Goal: Task Accomplishment & Management: Complete application form

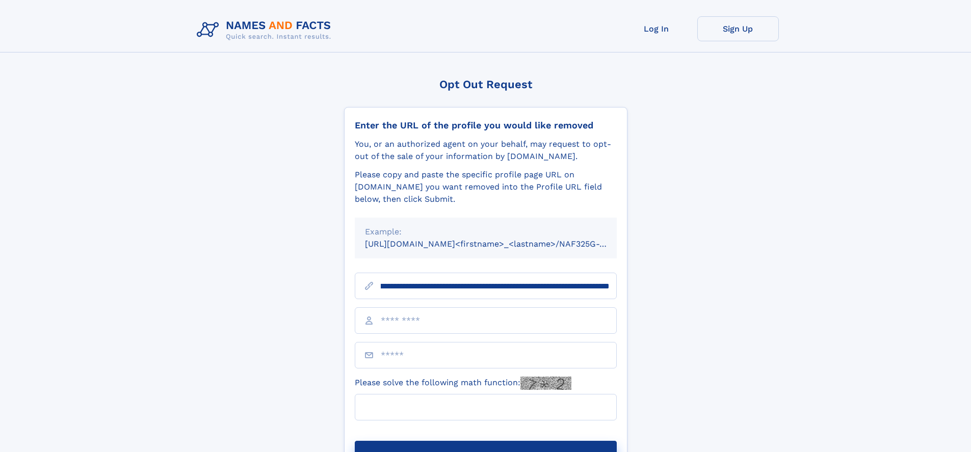
scroll to position [0, 117]
type input "**********"
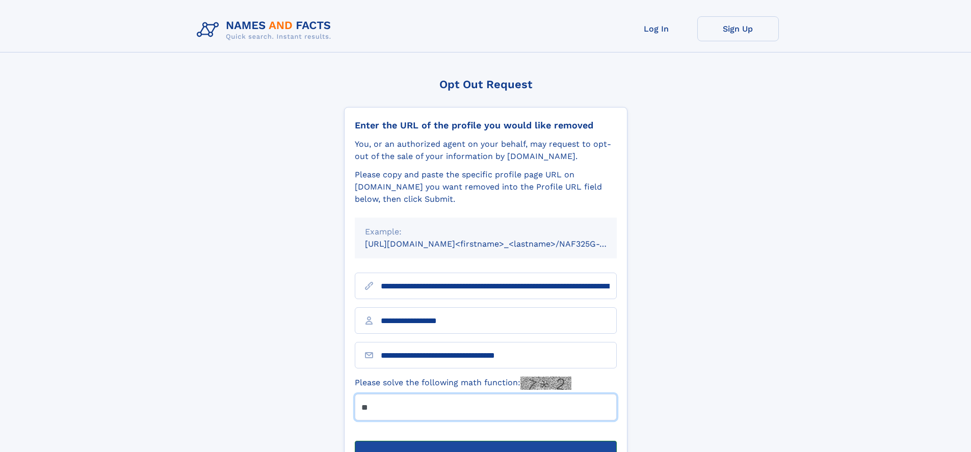
type input "**"
click at [485, 441] on button "Submit Opt Out Request" at bounding box center [486, 457] width 262 height 33
